Goal: Transaction & Acquisition: Purchase product/service

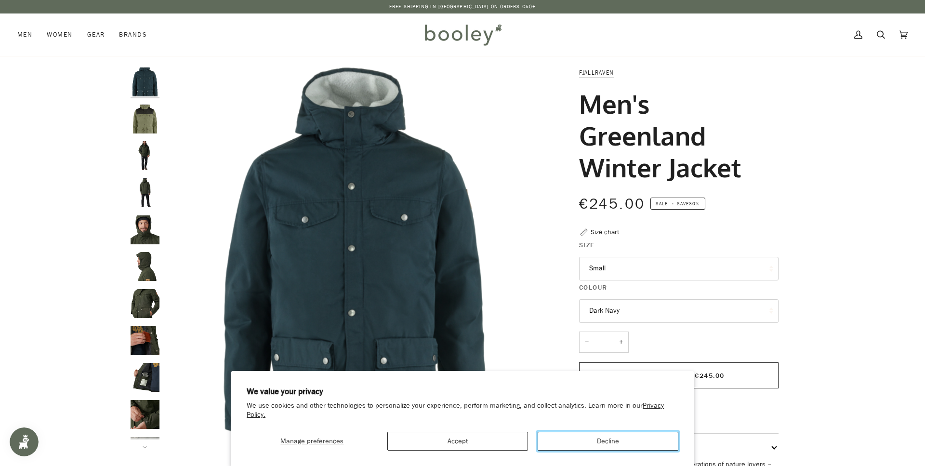
click at [586, 442] on button "Decline" at bounding box center [608, 441] width 141 height 19
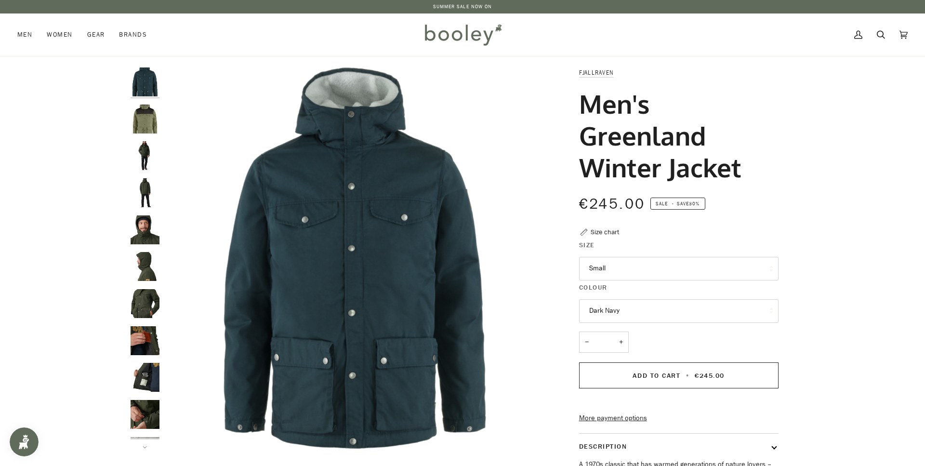
click at [144, 233] on img "Fjallraven Men's Greenland Winter Jacket - Booley Galway" at bounding box center [145, 229] width 29 height 29
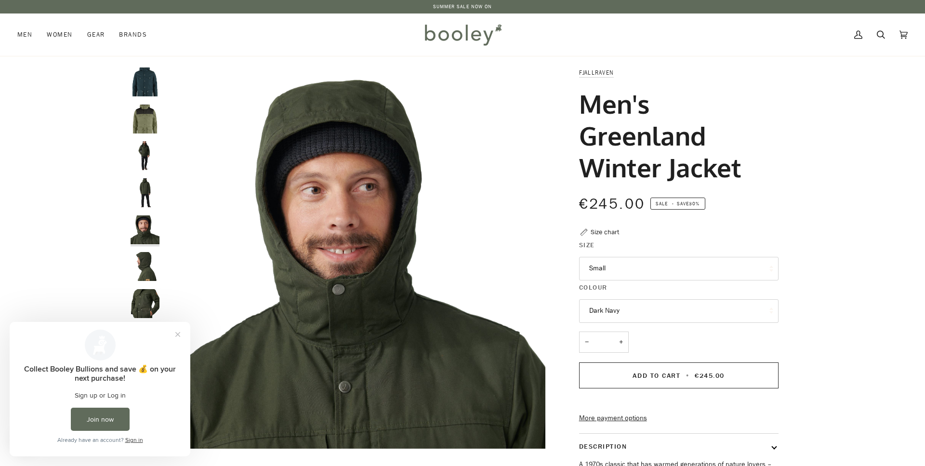
click at [145, 186] on img "Fjallraven Men's Greenland Winter Jacket - Booley Galway" at bounding box center [145, 192] width 29 height 29
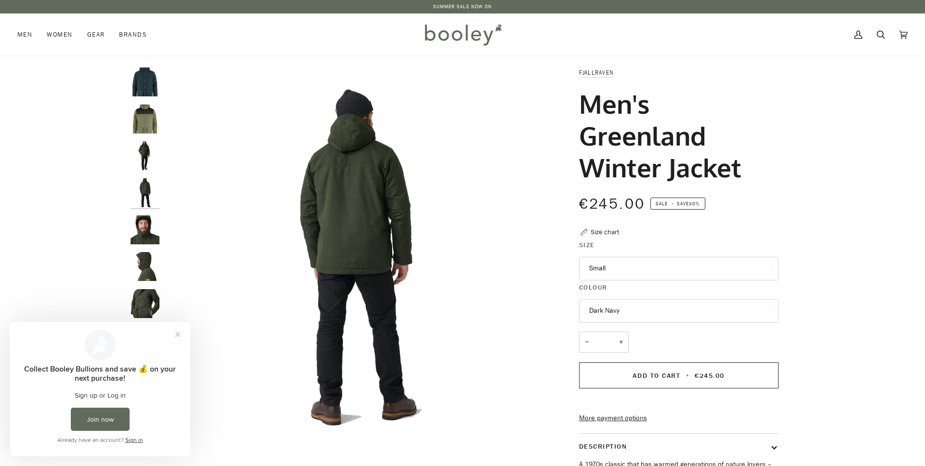
click at [149, 155] on img "Fjallraven Men's Greenland Winter Jacket - Booley Galway" at bounding box center [145, 155] width 29 height 29
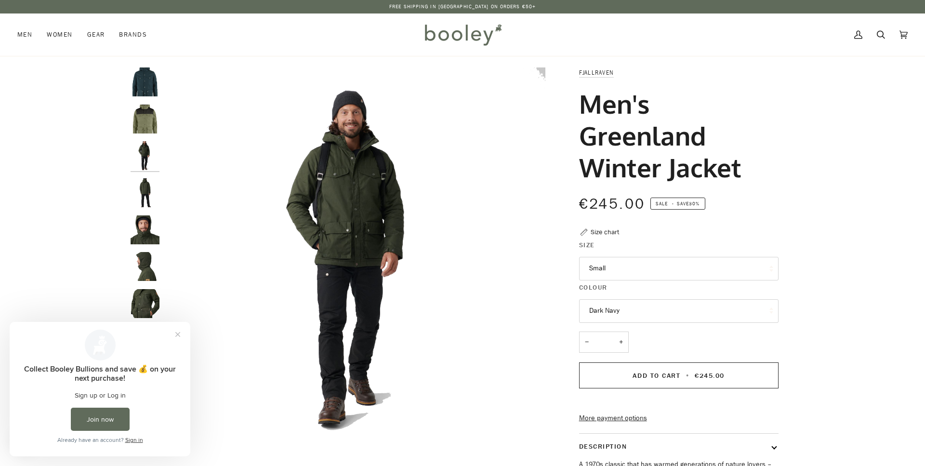
click at [144, 117] on img "Fjallraven Men's Greenland Winter Jacket Green / Dark Grey - Booley Galway" at bounding box center [145, 119] width 29 height 29
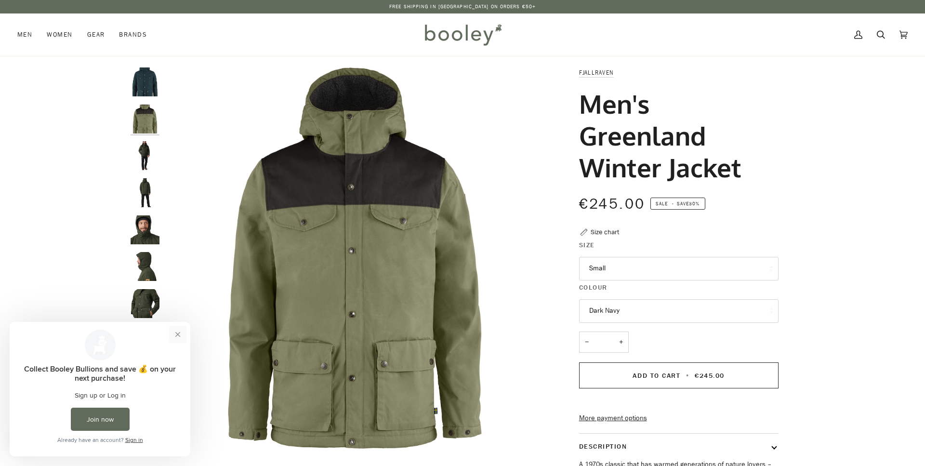
click at [176, 335] on button "Close prompt" at bounding box center [177, 334] width 17 height 17
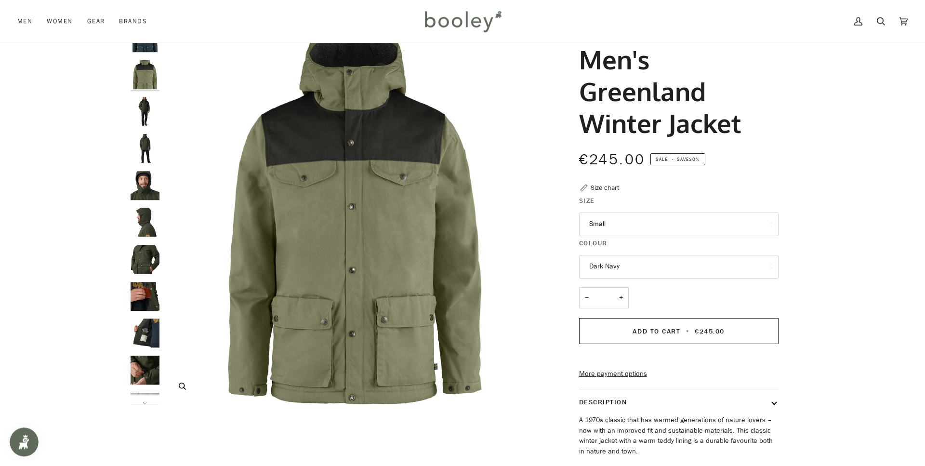
scroll to position [49, 0]
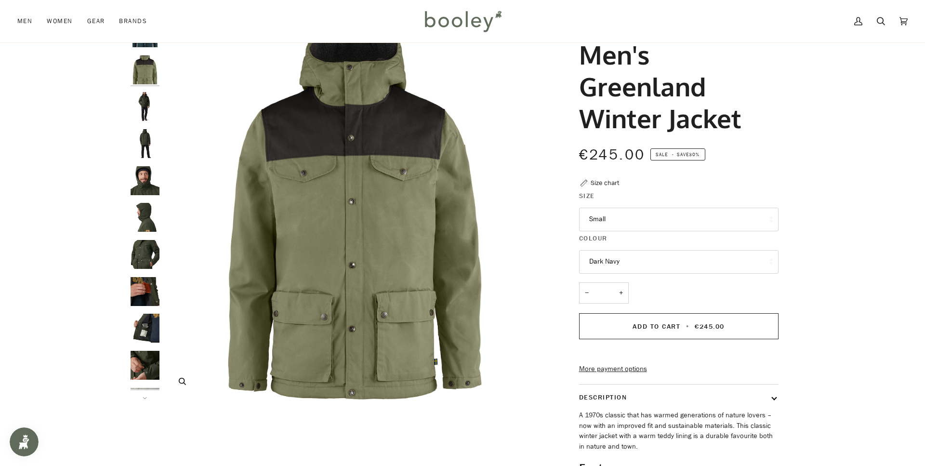
click at [343, 213] on img "Fjallraven Men's Greenland Winter Jacket Green / Dark Grey - Booley Galway" at bounding box center [354, 208] width 381 height 381
click at [144, 287] on img "Fjallraven Men's Greenland Winter Jacket - Booley Galway" at bounding box center [145, 291] width 29 height 29
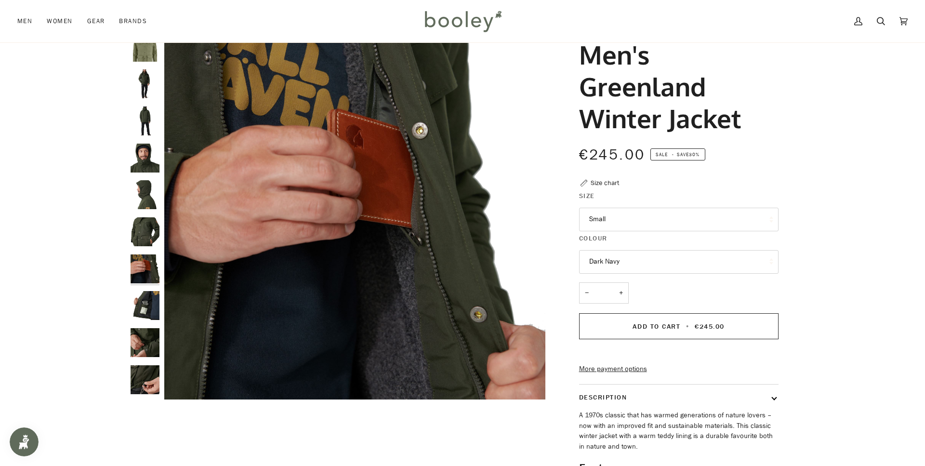
scroll to position [24, 0]
click at [143, 182] on img "Fjallraven Men's Greenland Winter Jacket - Booley Galway" at bounding box center [145, 193] width 29 height 29
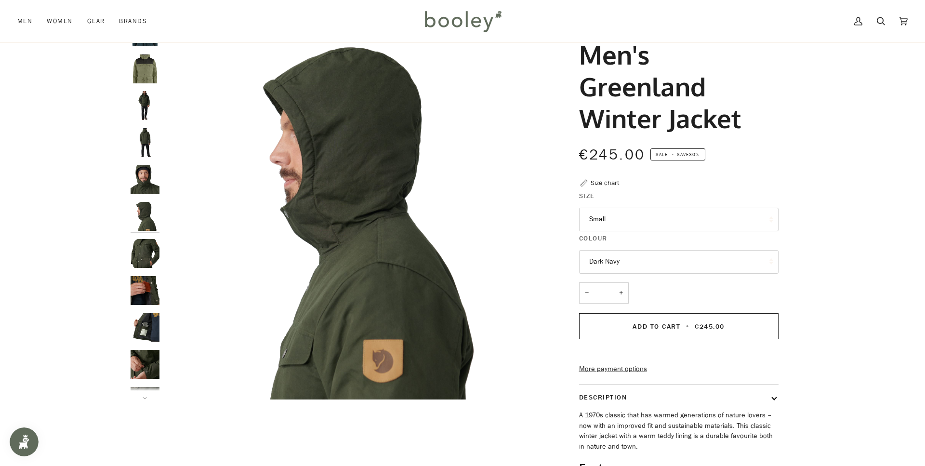
scroll to position [0, 0]
click at [150, 177] on img "Fjallraven Men's Greenland Winter Jacket - Booley Galway" at bounding box center [145, 180] width 29 height 29
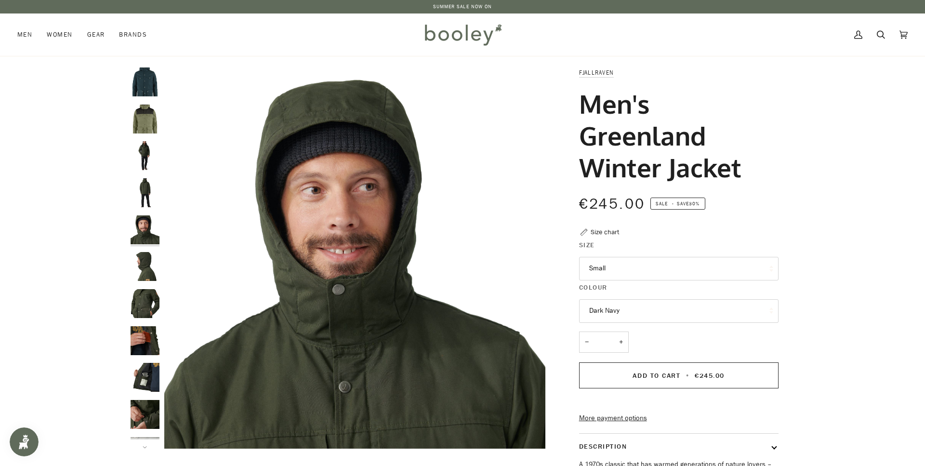
click at [147, 89] on img "Men's Greenland Winter Jacket" at bounding box center [145, 81] width 29 height 29
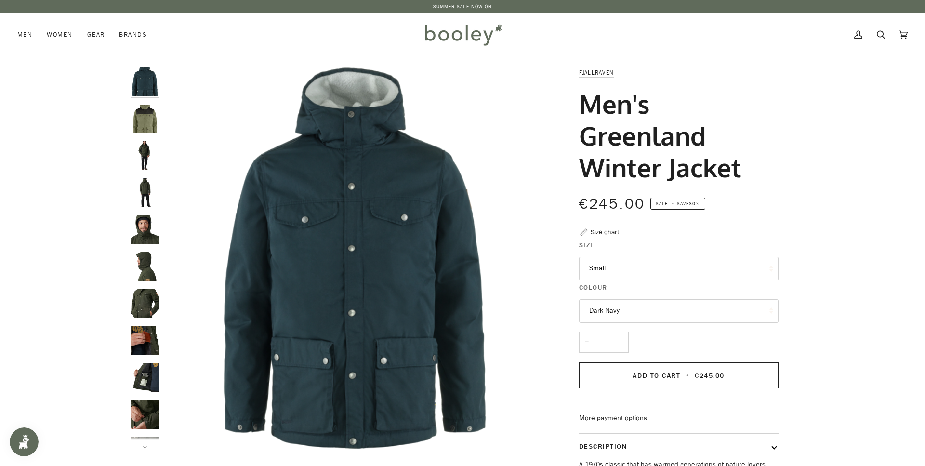
click at [148, 121] on img "Fjallraven Men's Greenland Winter Jacket Green / Dark Grey - Booley Galway" at bounding box center [145, 119] width 29 height 29
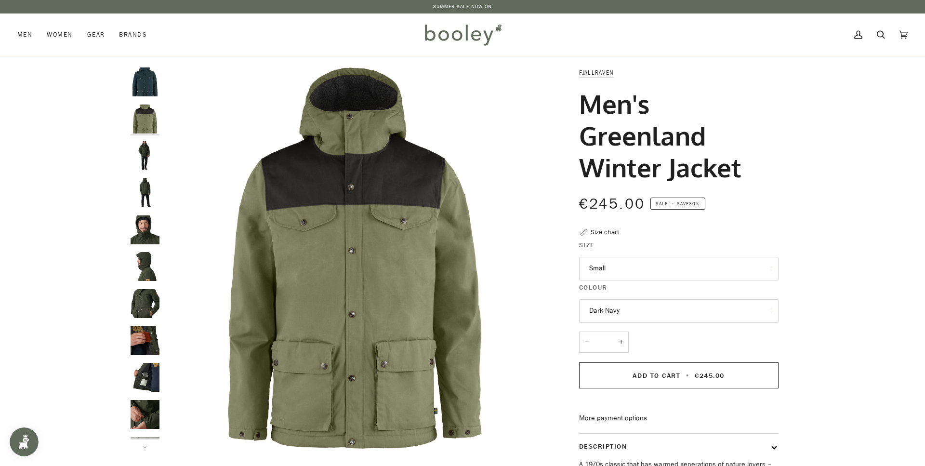
click at [145, 153] on img "Fjallraven Men's Greenland Winter Jacket - Booley Galway" at bounding box center [145, 155] width 29 height 29
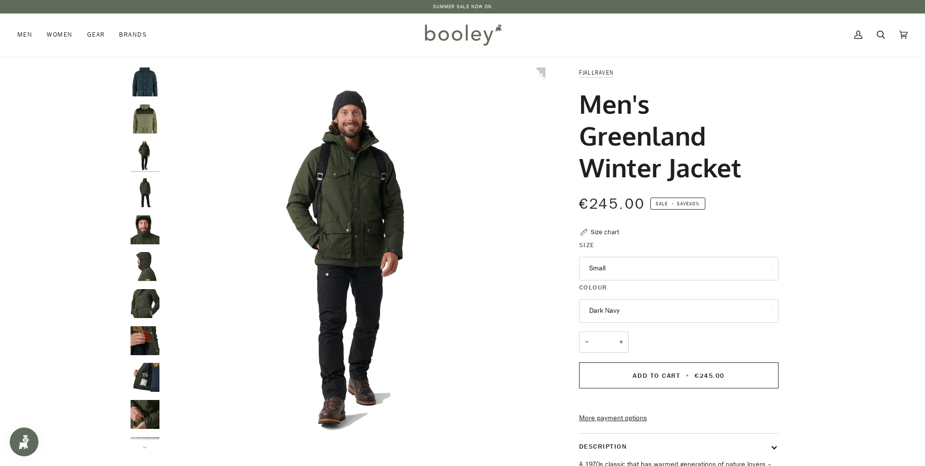
click at [622, 304] on button "Dark Navy" at bounding box center [679, 311] width 200 height 24
click at [624, 335] on link "Dark Navy" at bounding box center [679, 334] width 199 height 24
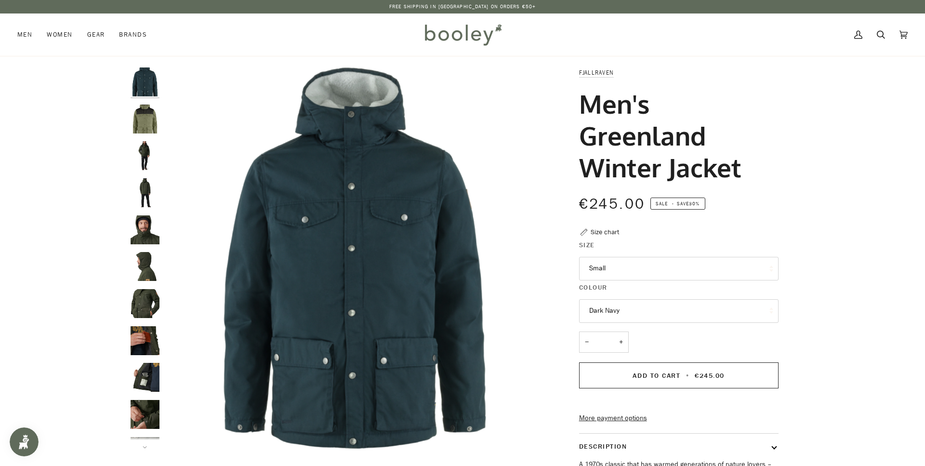
click at [147, 153] on img "Fjallraven Men's Greenland Winter Jacket - Booley Galway" at bounding box center [145, 155] width 29 height 29
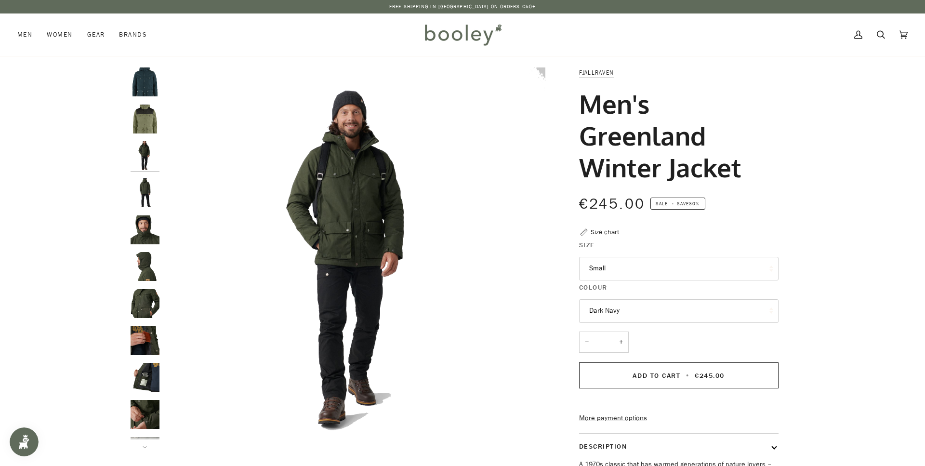
click at [609, 302] on button "Dark Navy" at bounding box center [679, 311] width 200 height 24
click at [620, 339] on link "Dark Navy" at bounding box center [679, 334] width 199 height 24
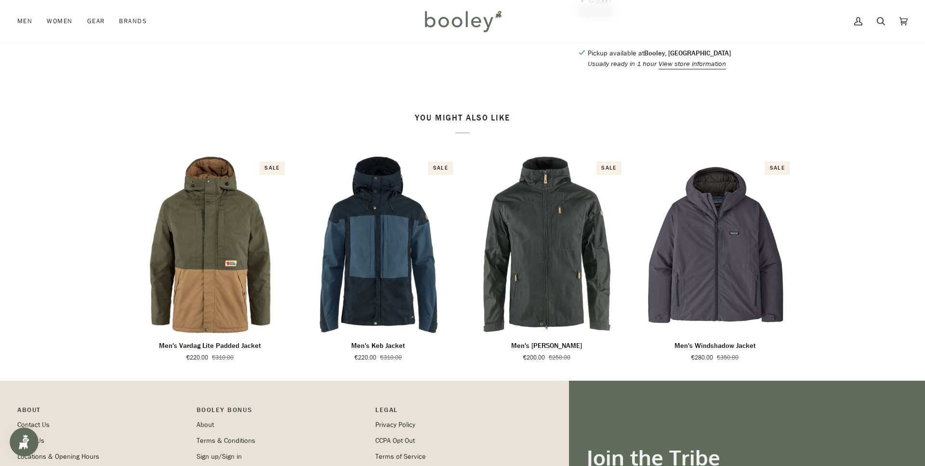
scroll to position [590, 0]
